Goal: Task Accomplishment & Management: Use online tool/utility

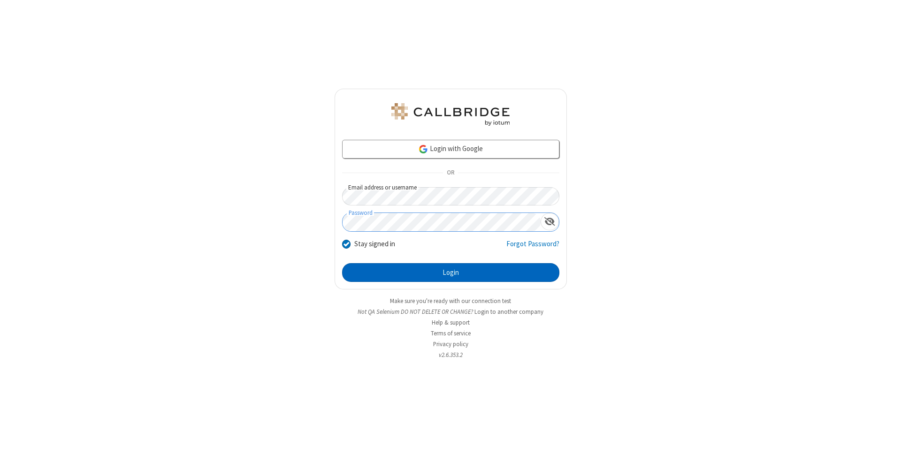
click at [451, 273] on button "Login" at bounding box center [450, 272] width 217 height 19
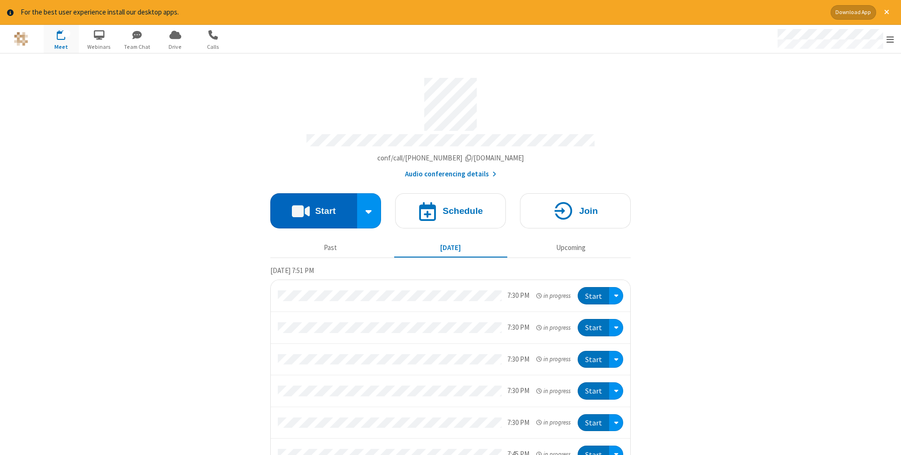
click at [314, 208] on button "Start" at bounding box center [313, 210] width 87 height 35
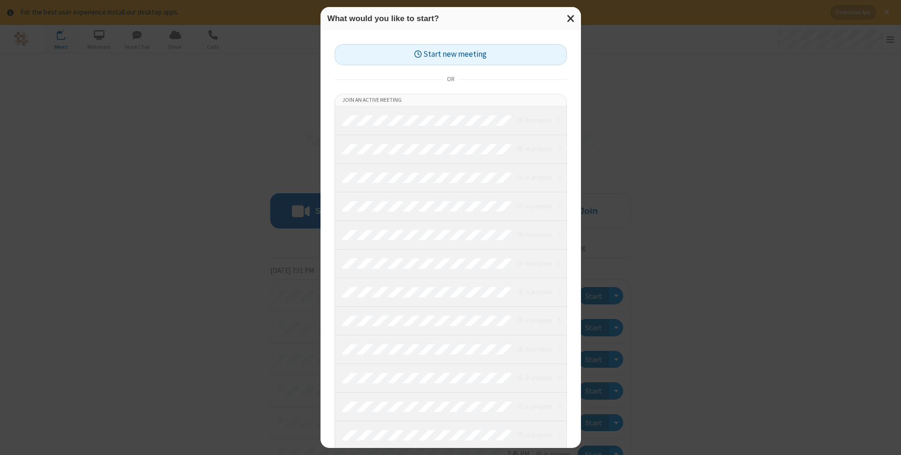
click at [451, 54] on button "Start new meeting" at bounding box center [451, 54] width 232 height 21
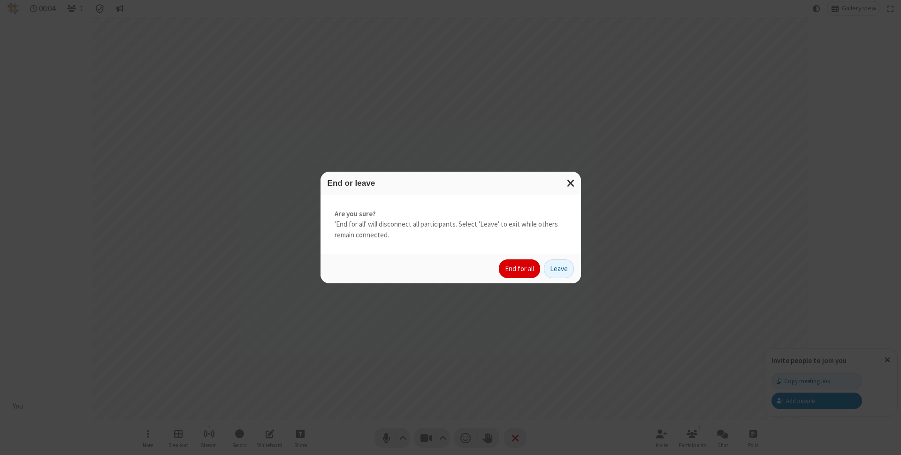
click at [520, 269] on button "End for all" at bounding box center [519, 269] width 41 height 19
